Goal: Task Accomplishment & Management: Use online tool/utility

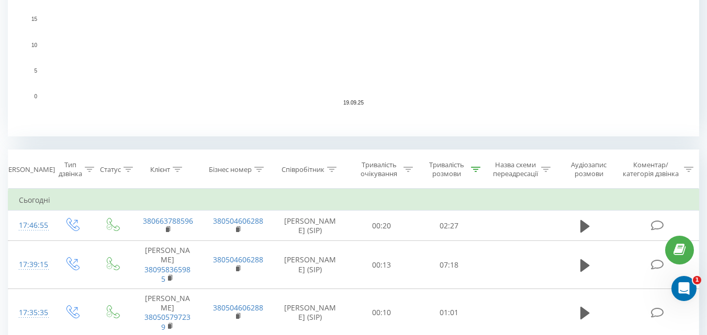
scroll to position [314, 0]
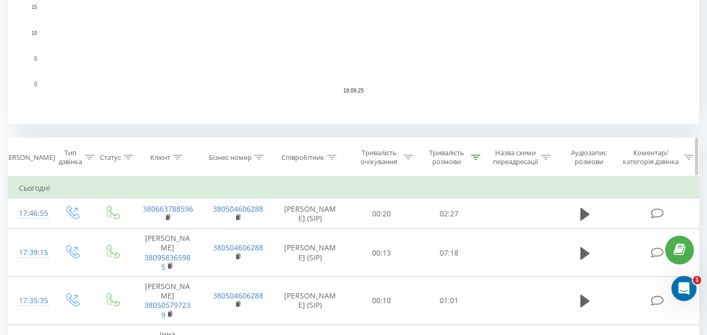
click at [478, 154] on div at bounding box center [475, 157] width 9 height 9
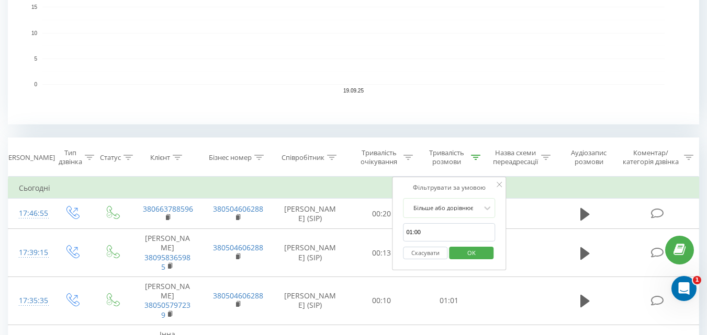
click at [417, 252] on button "Скасувати" at bounding box center [425, 253] width 44 height 13
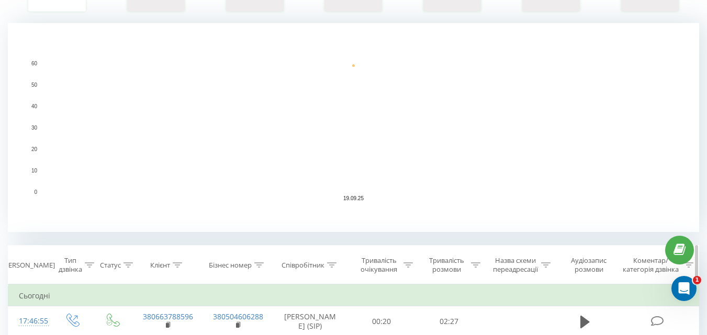
scroll to position [261, 0]
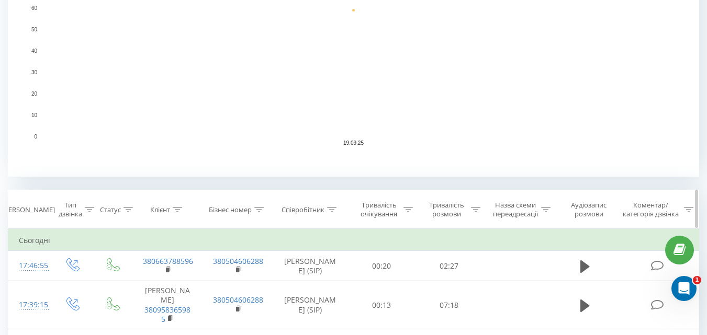
click at [474, 209] on icon at bounding box center [475, 209] width 9 height 5
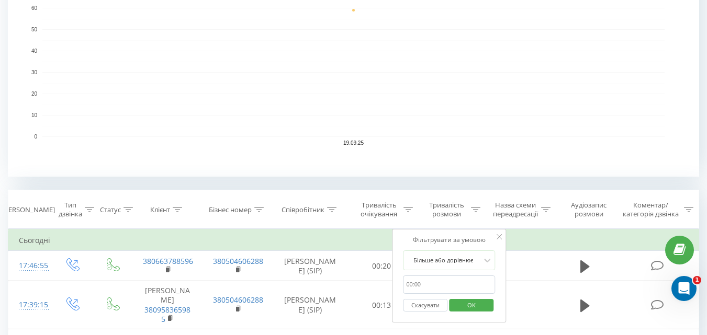
click at [425, 280] on input "01:00" at bounding box center [449, 285] width 92 height 18
type input "01:00"
click at [472, 309] on span "OK" at bounding box center [471, 305] width 29 height 16
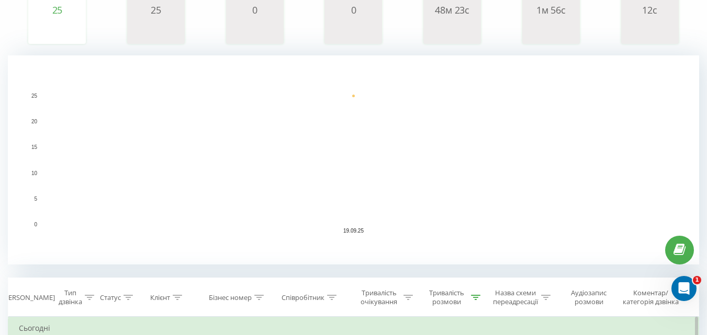
scroll to position [261, 0]
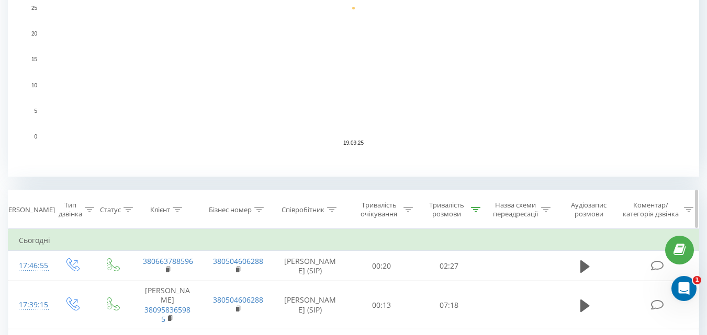
click at [480, 210] on div "Тривалість розмови" at bounding box center [448, 210] width 67 height 18
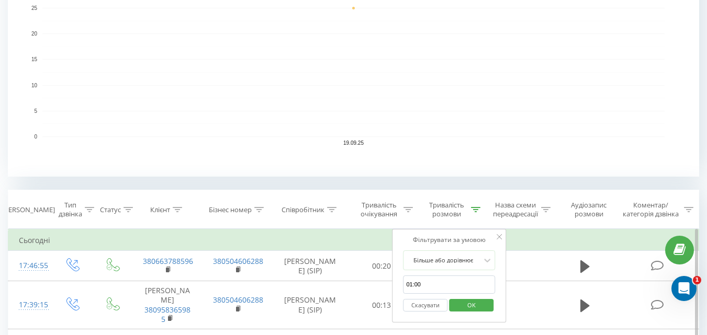
click at [434, 303] on button "Скасувати" at bounding box center [425, 305] width 44 height 13
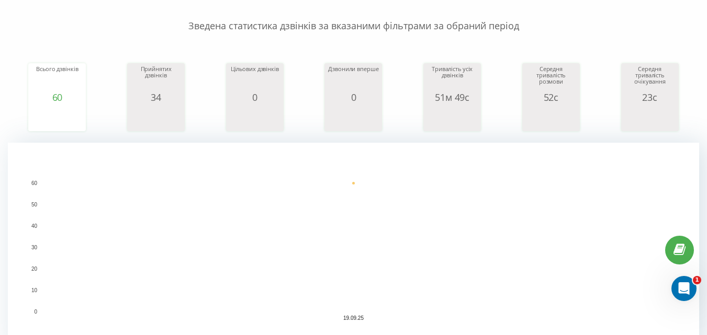
scroll to position [105, 0]
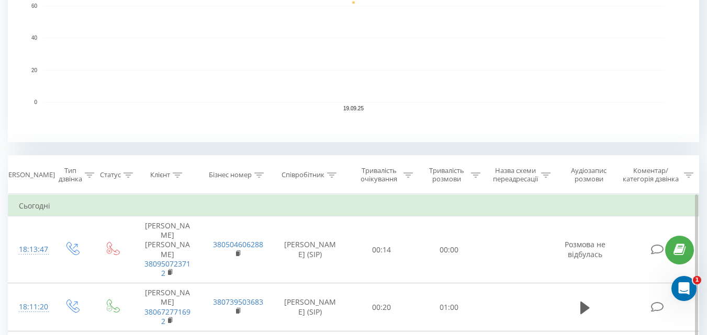
scroll to position [314, 0]
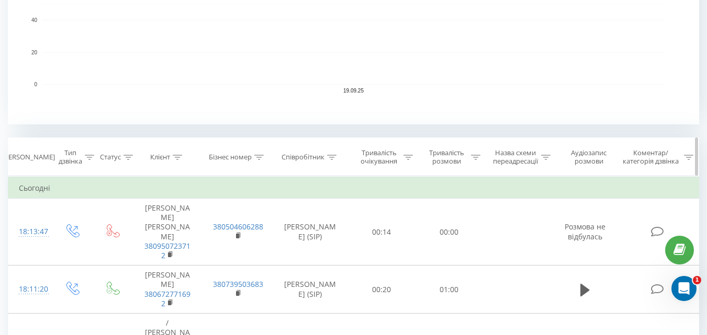
click at [475, 156] on icon at bounding box center [475, 157] width 9 height 5
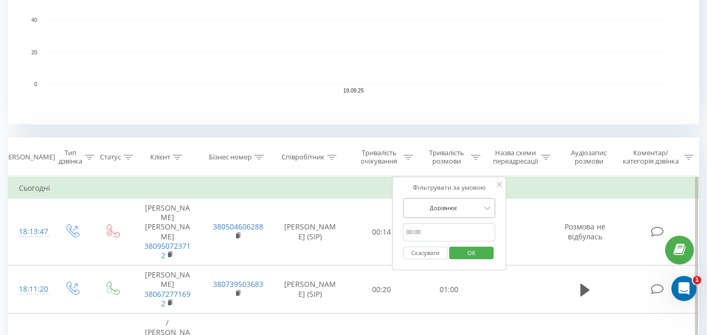
click at [436, 206] on div at bounding box center [443, 208] width 74 height 10
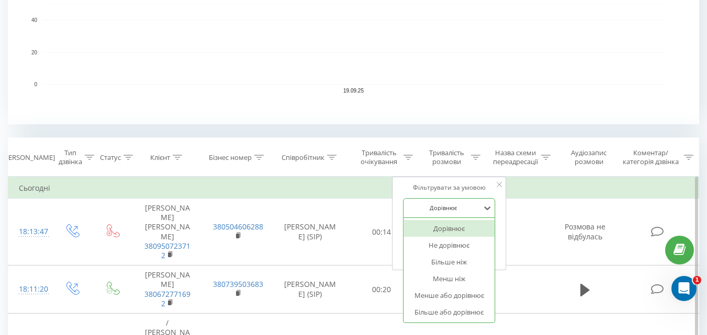
click at [436, 315] on div "Більше або дорівнює" at bounding box center [448, 312] width 91 height 17
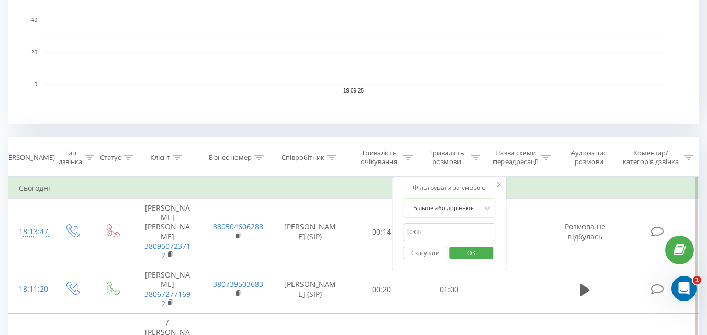
click at [419, 233] on input "text" at bounding box center [449, 232] width 92 height 18
type input "01:00"
click at [469, 253] on span "OK" at bounding box center [471, 253] width 29 height 16
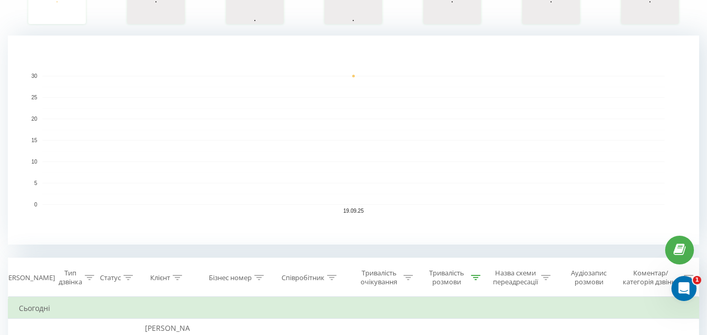
scroll to position [209, 0]
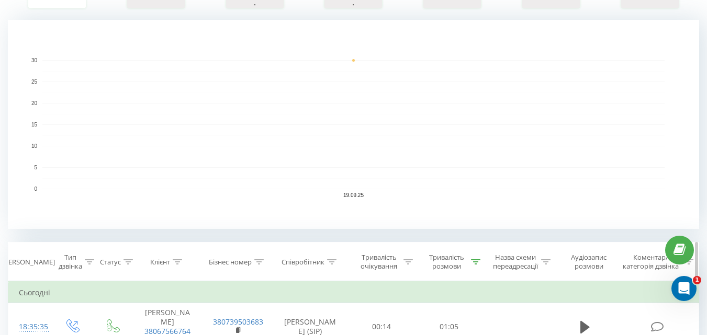
click at [472, 259] on icon at bounding box center [475, 261] width 9 height 5
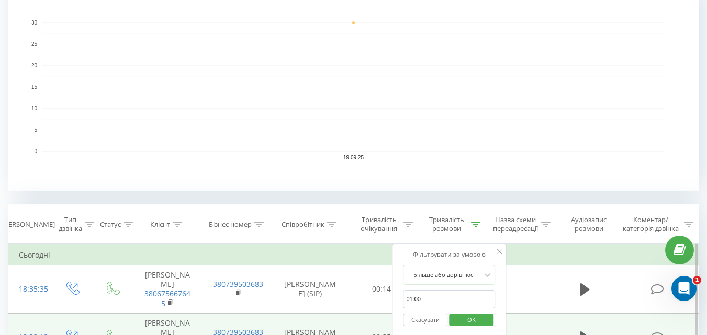
scroll to position [314, 0]
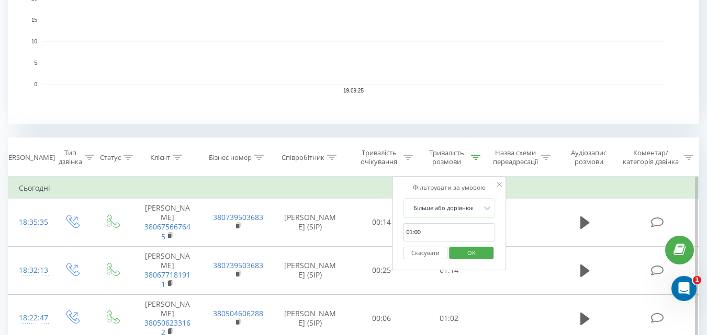
click at [412, 251] on button "Скасувати" at bounding box center [425, 253] width 44 height 13
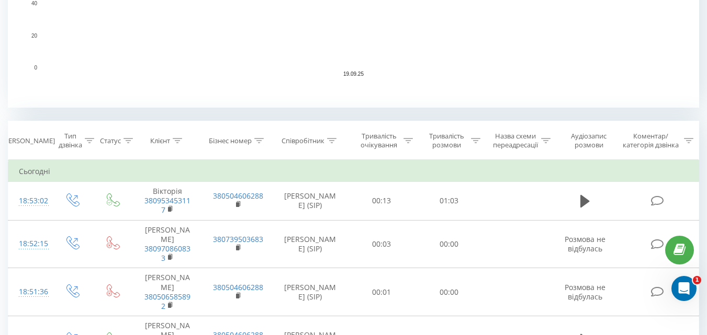
scroll to position [261, 0]
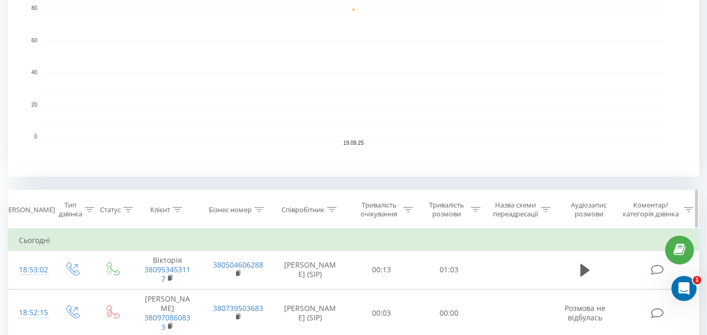
click at [471, 208] on icon at bounding box center [475, 209] width 9 height 5
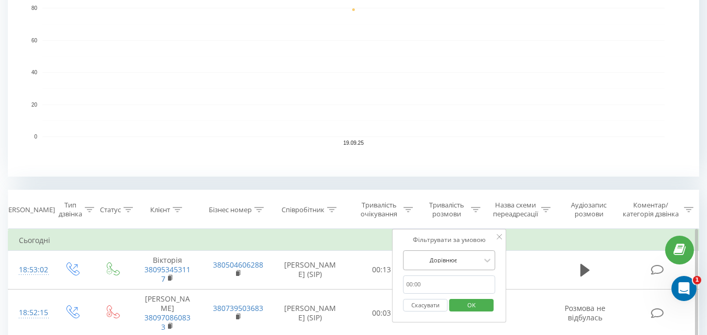
click at [441, 265] on div "Дорівнює" at bounding box center [449, 261] width 92 height 20
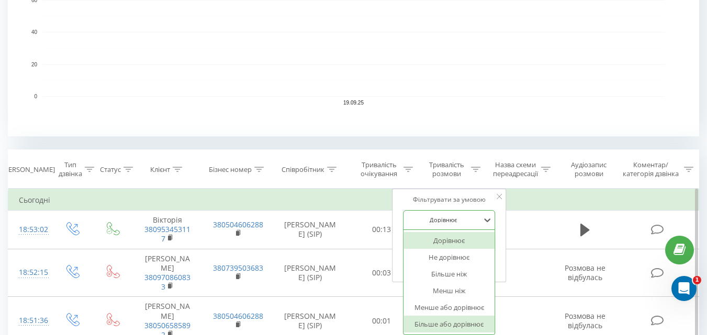
click at [435, 328] on div "Більше або дорівнює" at bounding box center [448, 324] width 91 height 17
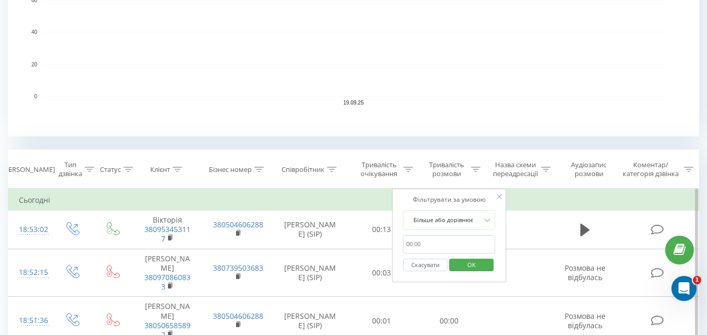
click at [422, 248] on input "text" at bounding box center [449, 244] width 92 height 18
type input "01:00"
click at [470, 256] on div "Скасувати OK" at bounding box center [449, 266] width 92 height 24
click at [472, 263] on span "OK" at bounding box center [471, 265] width 29 height 16
